Goal: Use online tool/utility: Use online tool/utility

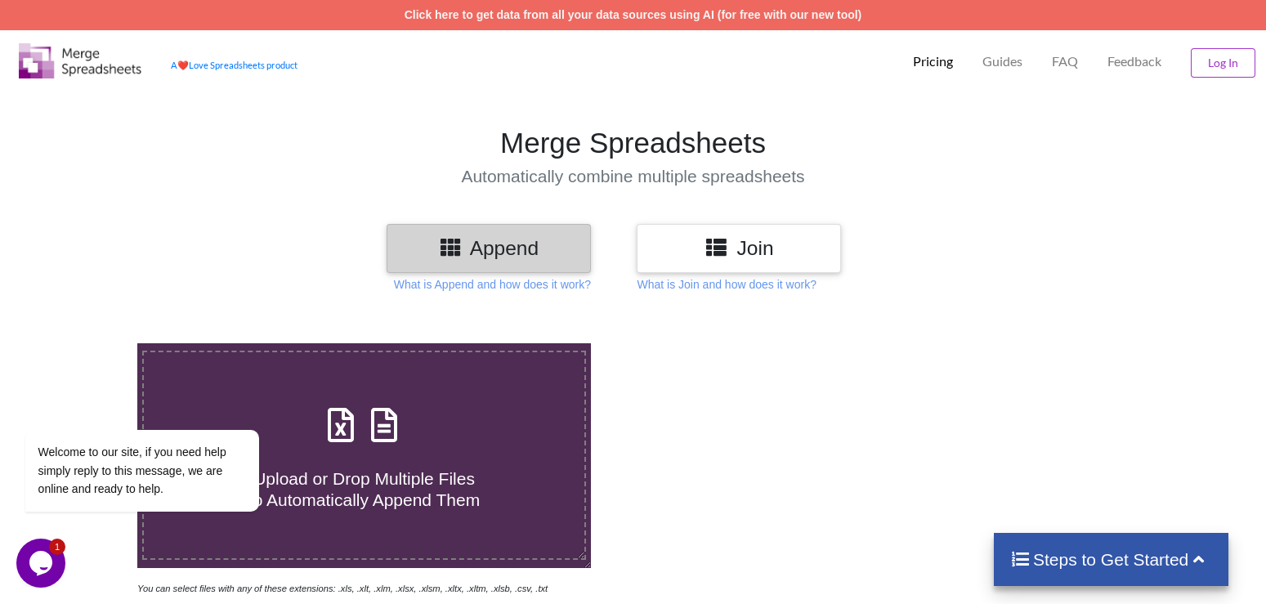
click at [721, 442] on div at bounding box center [902, 469] width 538 height 253
click at [343, 400] on icon at bounding box center [341, 417] width 41 height 34
click at [87, 343] on input "Upload or Drop Multiple Files to Automatically Append Them" at bounding box center [87, 343] width 0 height 0
type input "C:\fakepath\2023-24 Somobyathi Details North 24 Parganas.xlsx"
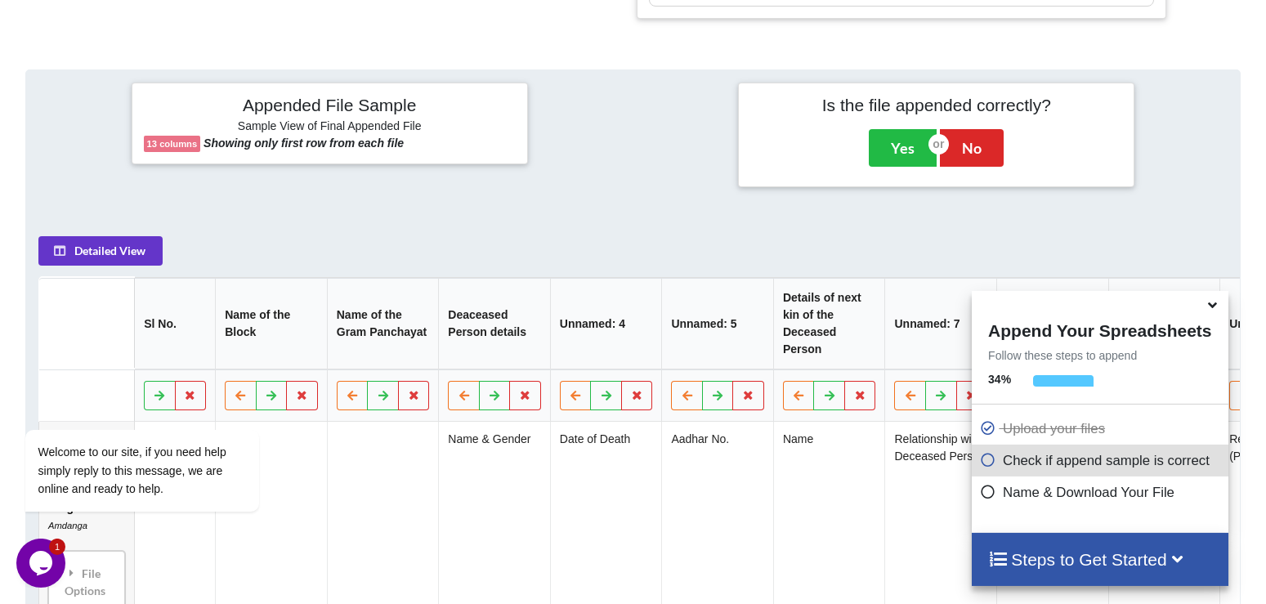
scroll to position [686, 0]
click at [1078, 538] on div "Steps to Get Started" at bounding box center [1100, 559] width 256 height 53
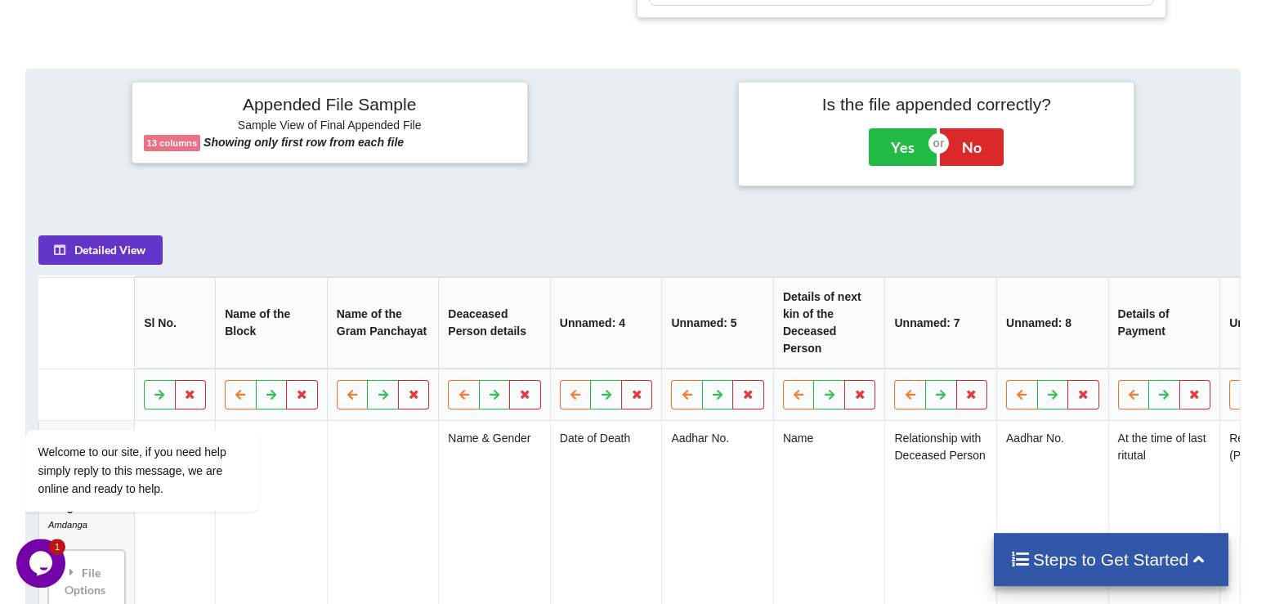
click at [1098, 569] on h4 "Steps to Get Started" at bounding box center [1111, 559] width 202 height 20
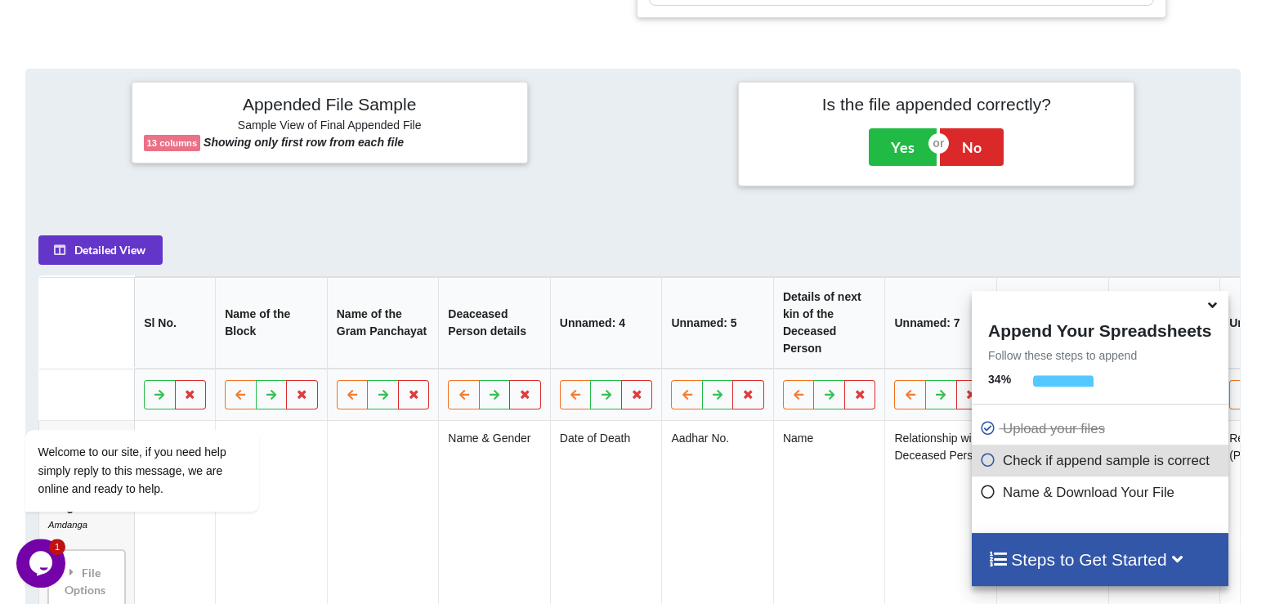
click at [1085, 561] on h4 "Steps to Get Started" at bounding box center [1099, 559] width 223 height 20
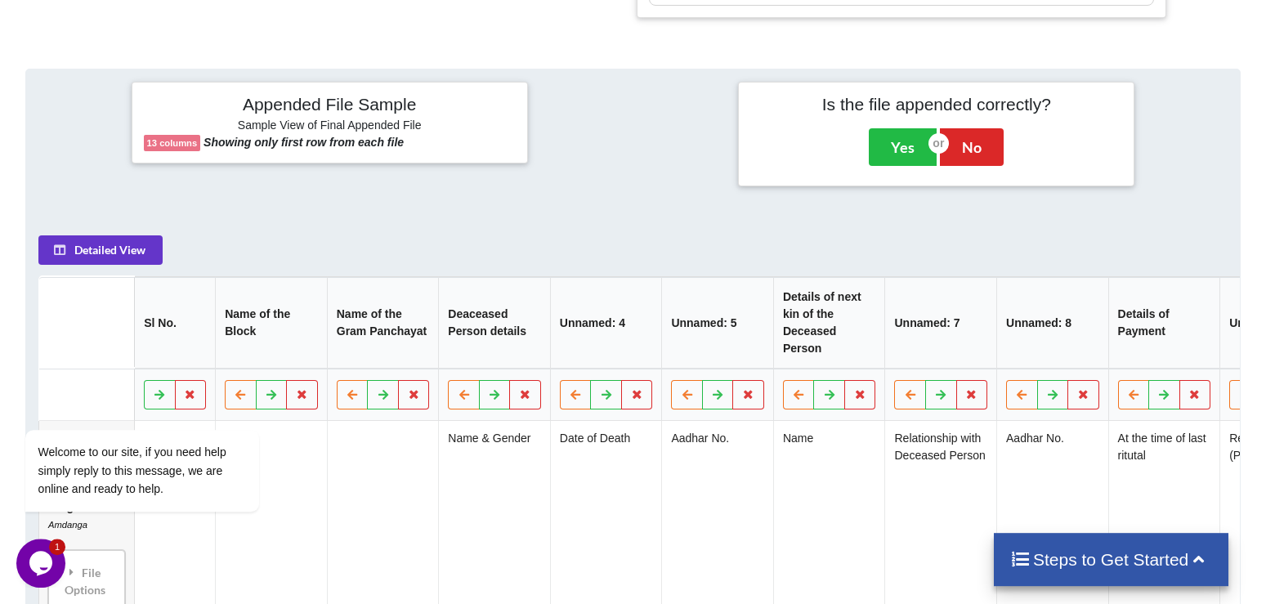
click at [1083, 548] on div "Steps to Get Started" at bounding box center [1111, 559] width 235 height 53
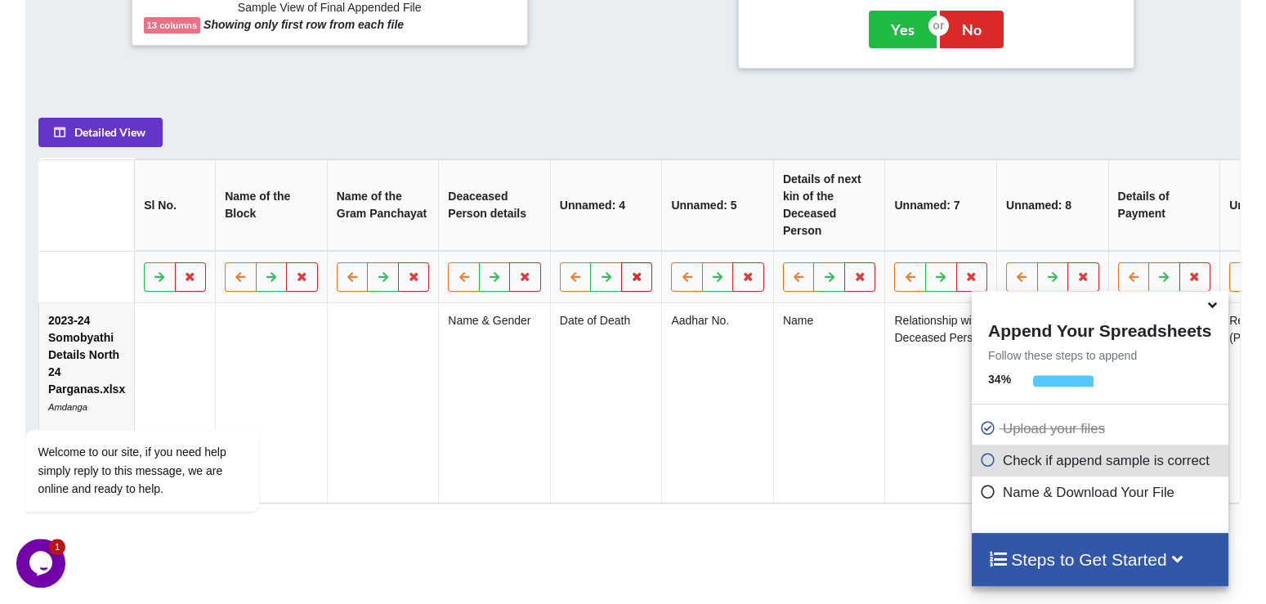
scroll to position [841, 0]
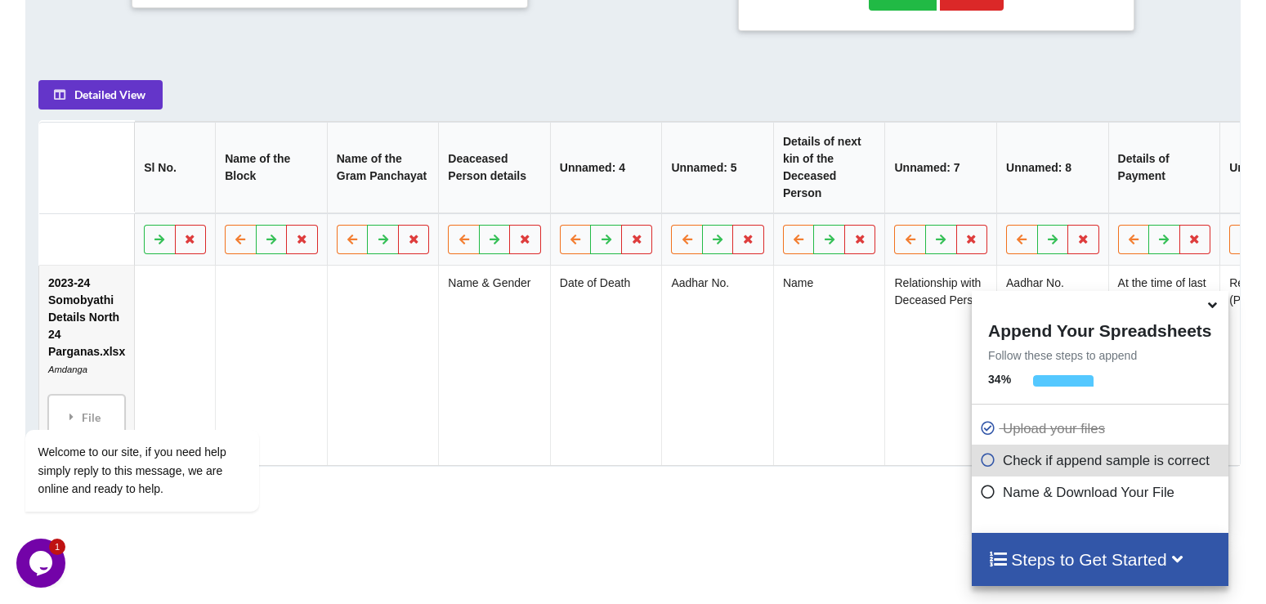
click at [986, 491] on icon at bounding box center [988, 489] width 16 height 14
click at [985, 493] on icon at bounding box center [988, 489] width 16 height 14
click at [990, 459] on icon at bounding box center [988, 457] width 16 height 14
click at [1134, 503] on div "Name & Download Your File" at bounding box center [1100, 492] width 256 height 32
click at [1134, 492] on p "Name & Download Your File" at bounding box center [1102, 492] width 244 height 20
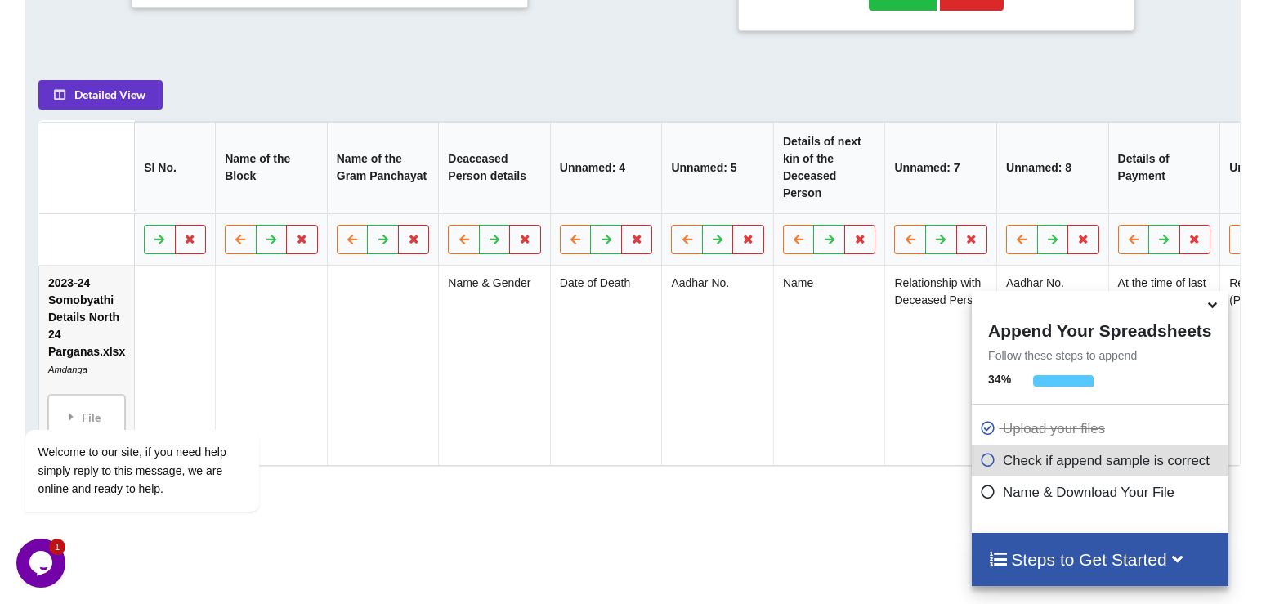
click at [1082, 570] on h4 "Steps to Get Started" at bounding box center [1099, 559] width 223 height 20
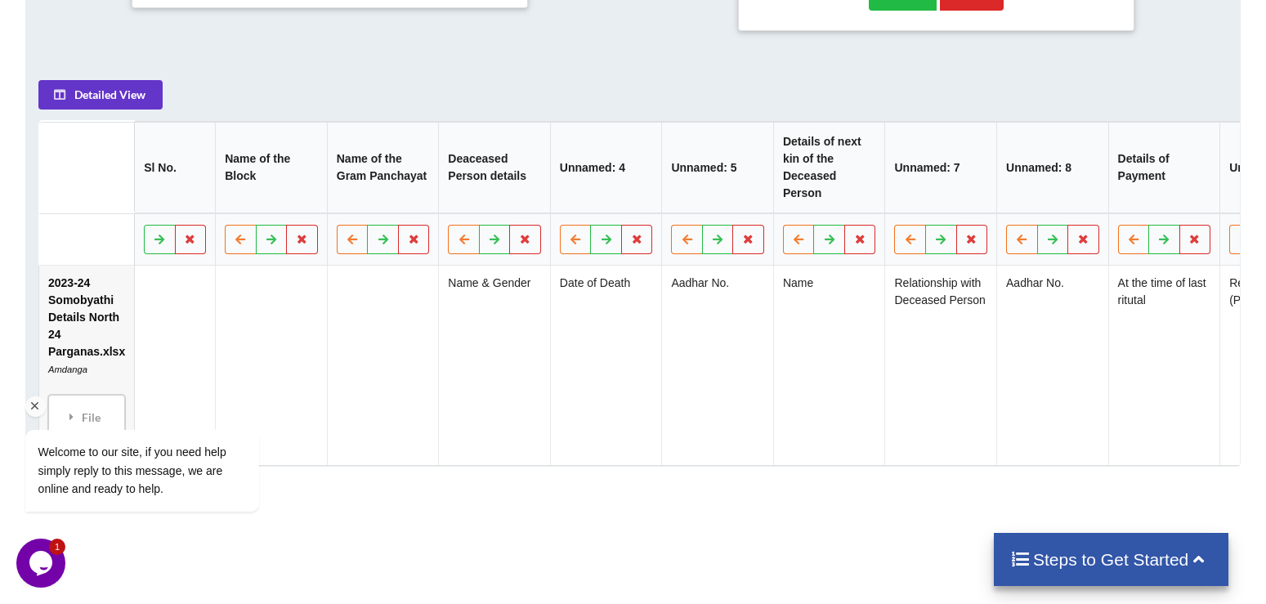
click at [92, 342] on div "Welcome to our site, if you need help simply reply to this message, we are onli…" at bounding box center [163, 403] width 294 height 248
click at [81, 331] on div "Welcome to our site, if you need help simply reply to this message, we are onli…" at bounding box center [163, 403] width 294 height 248
click at [35, 404] on icon "Chat attention grabber" at bounding box center [35, 406] width 15 height 15
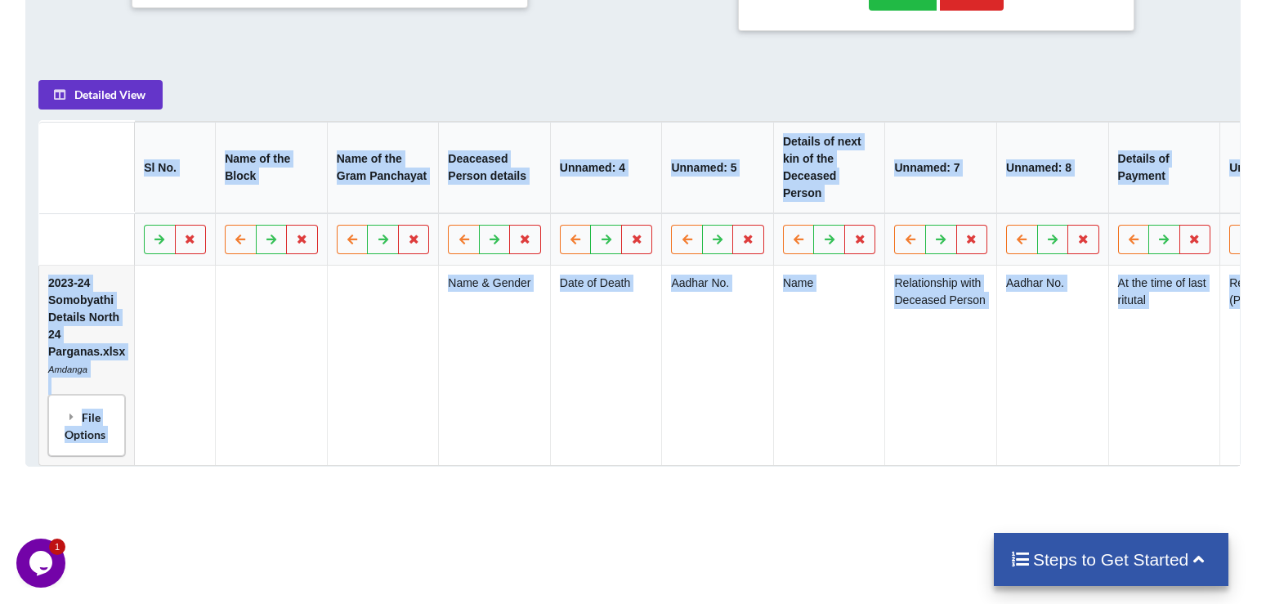
drag, startPoint x: 510, startPoint y: 548, endPoint x: 691, endPoint y: 526, distance: 182.7
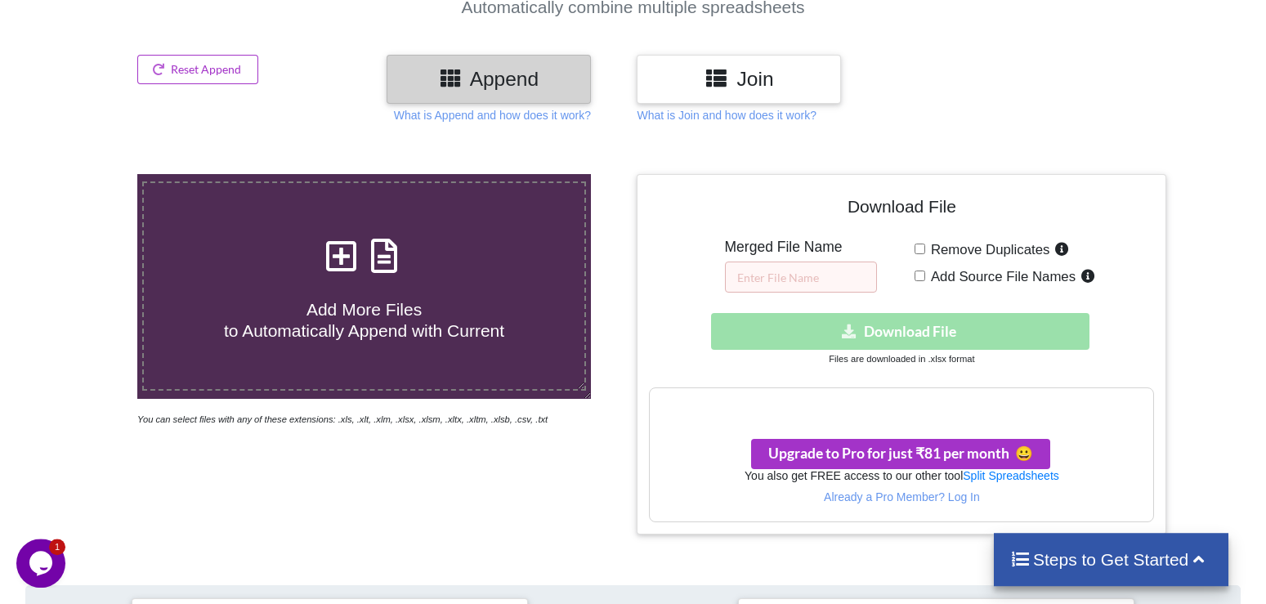
scroll to position [161, 0]
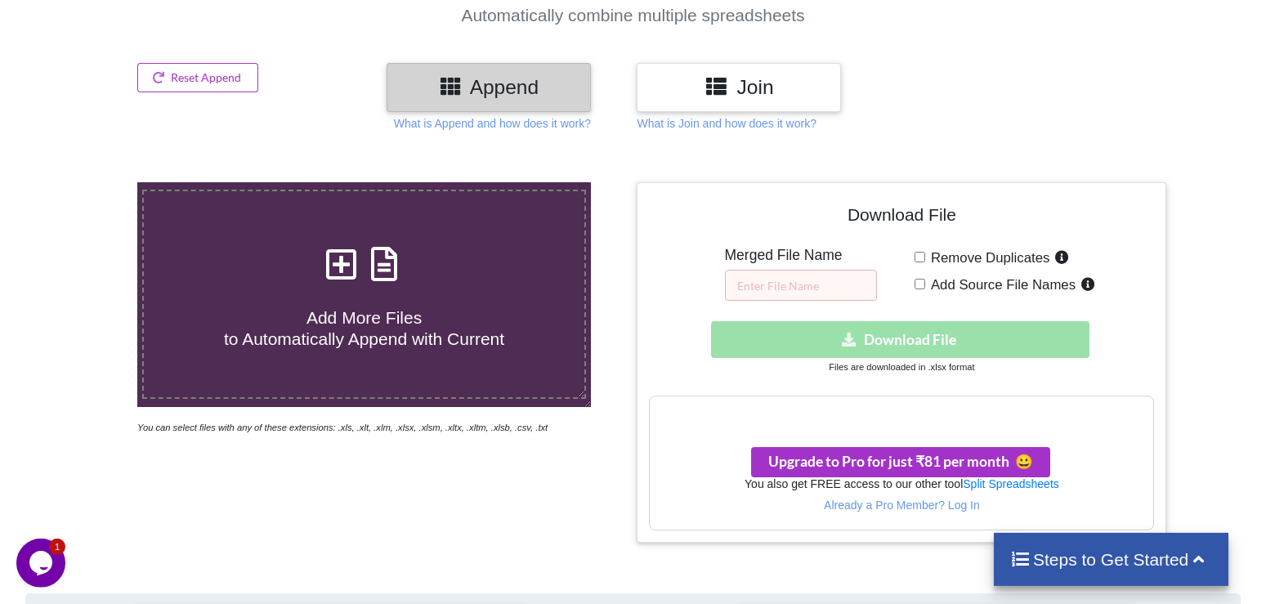
click at [924, 252] on input "Remove Duplicates" at bounding box center [919, 257] width 11 height 11
checkbox input "true"
click at [916, 279] on input "Add Source File Names" at bounding box center [919, 284] width 11 height 11
checkbox input "true"
click at [922, 252] on input "Remove Duplicates" at bounding box center [919, 257] width 11 height 11
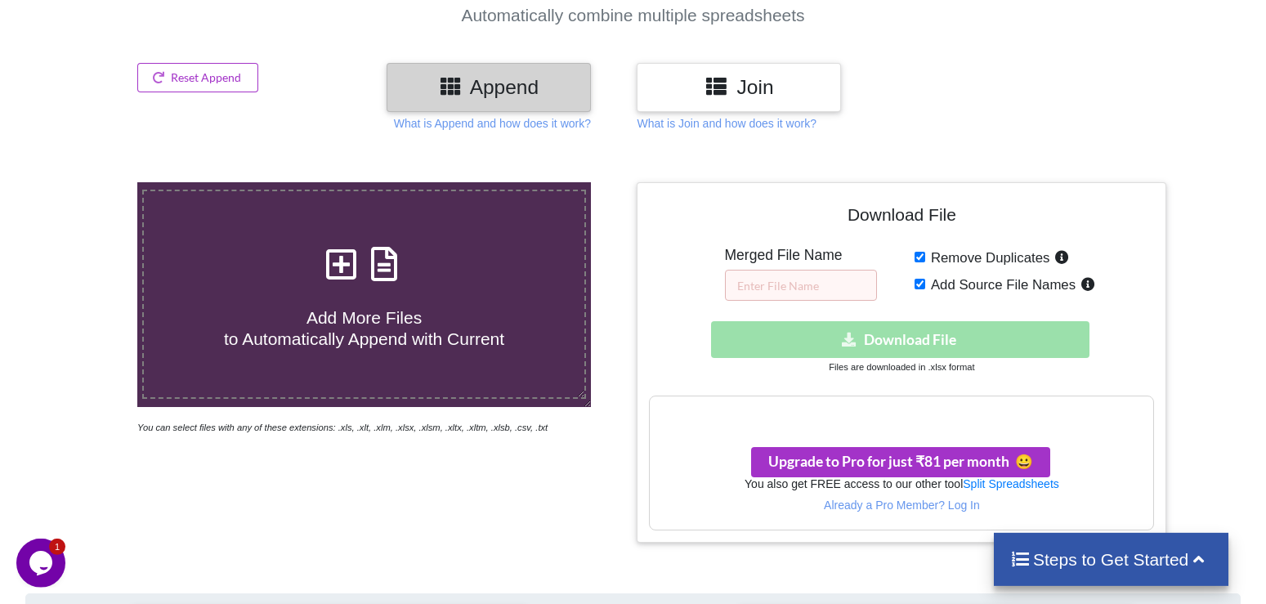
checkbox input "false"
click at [892, 405] on h3 "Your files are more than 1 MB" at bounding box center [901, 414] width 503 height 18
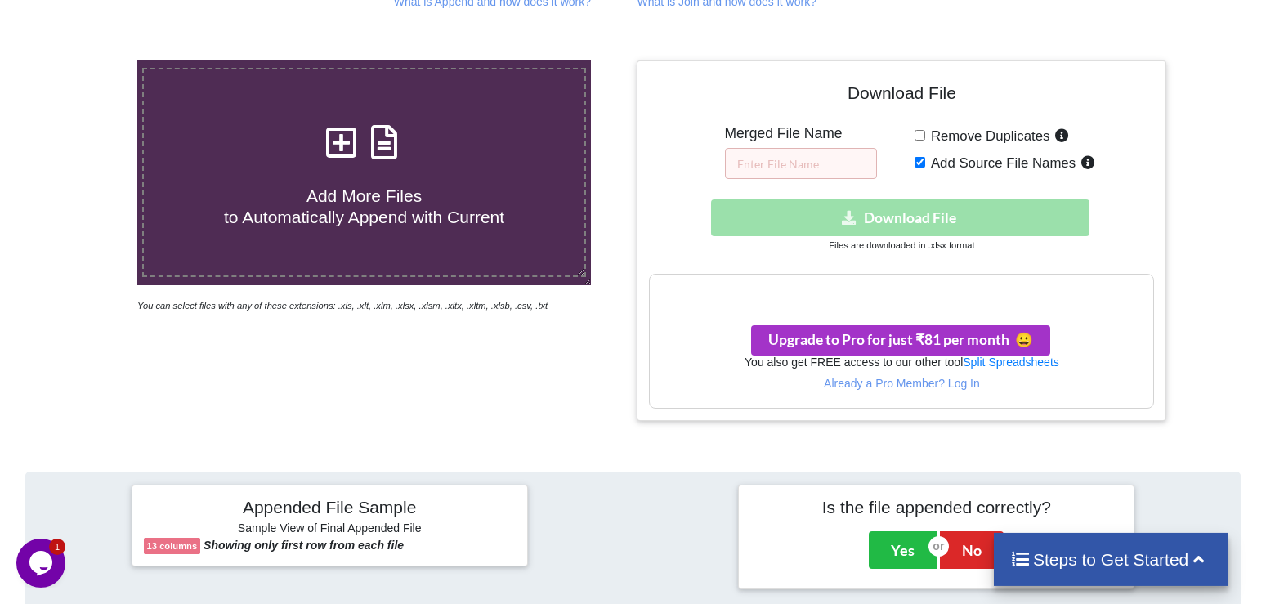
scroll to position [328, 0]
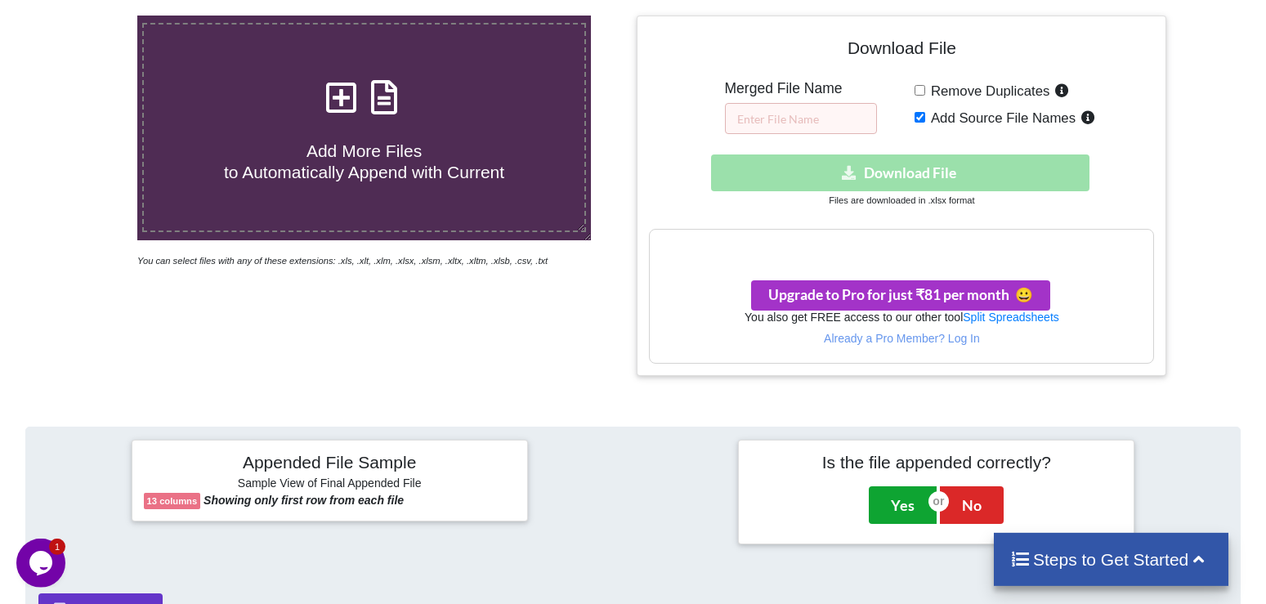
click at [906, 486] on button "Yes" at bounding box center [903, 505] width 68 height 38
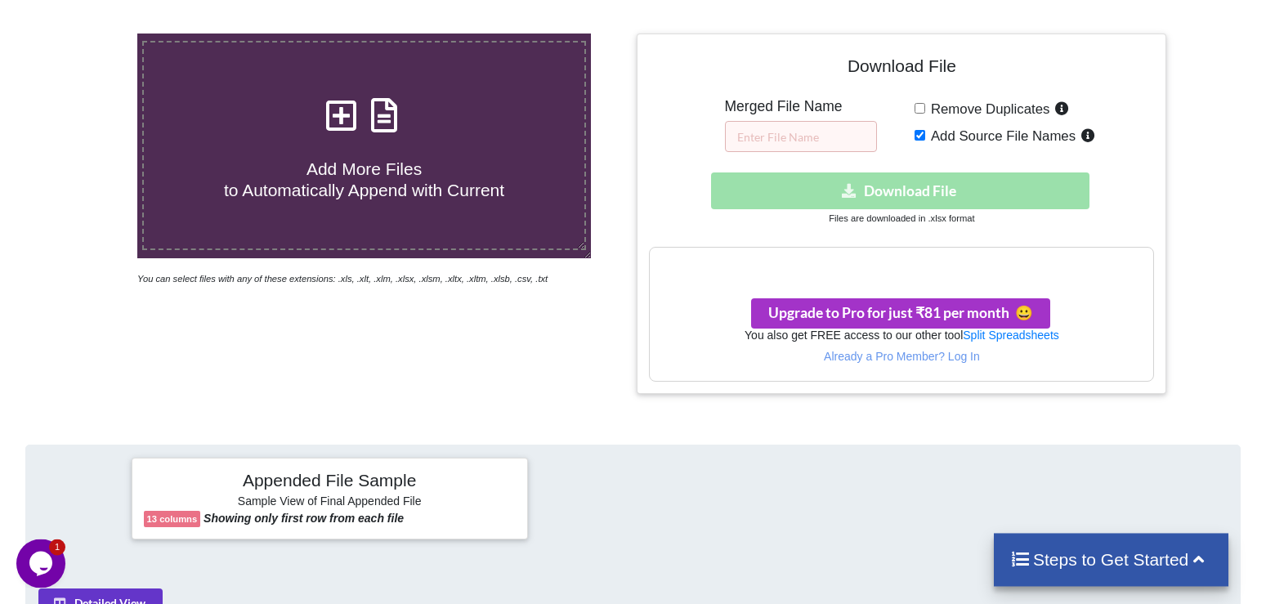
scroll to position [309, 0]
